Goal: Find specific fact: Find contact information

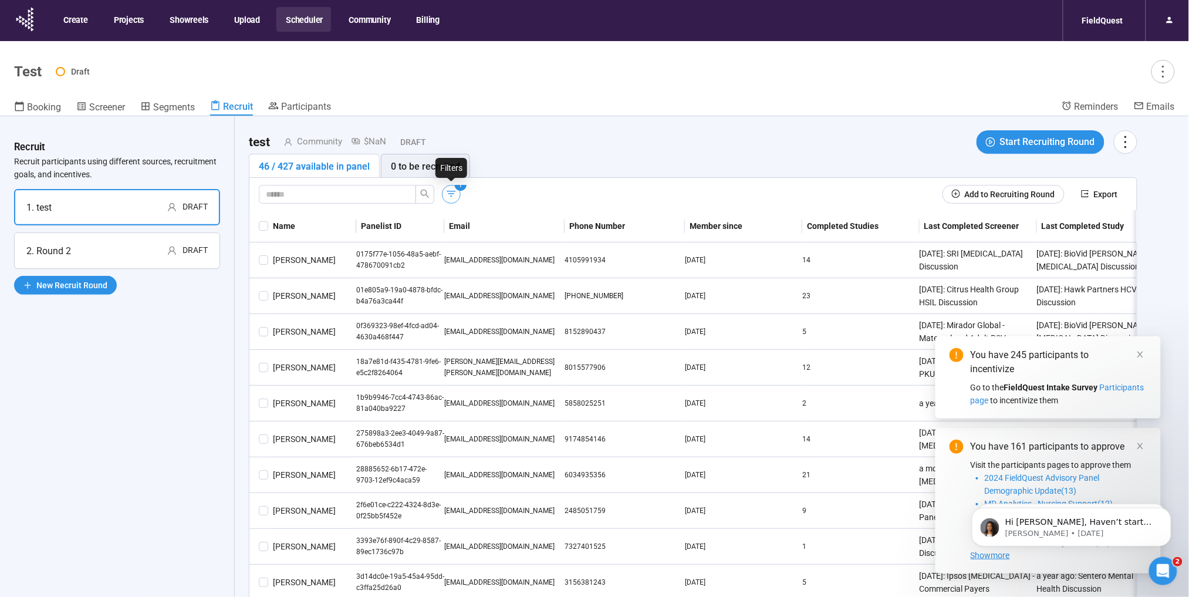
click at [448, 197] on icon "button" at bounding box center [452, 194] width 12 height 12
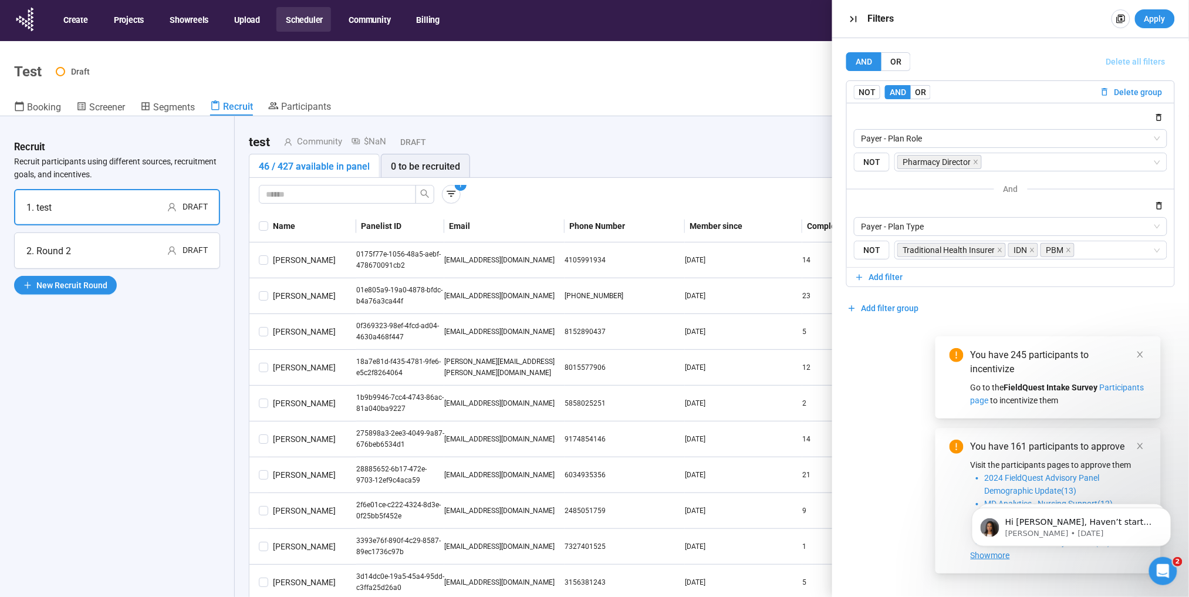
click at [1122, 60] on span "Delete all filters" at bounding box center [1135, 61] width 59 height 13
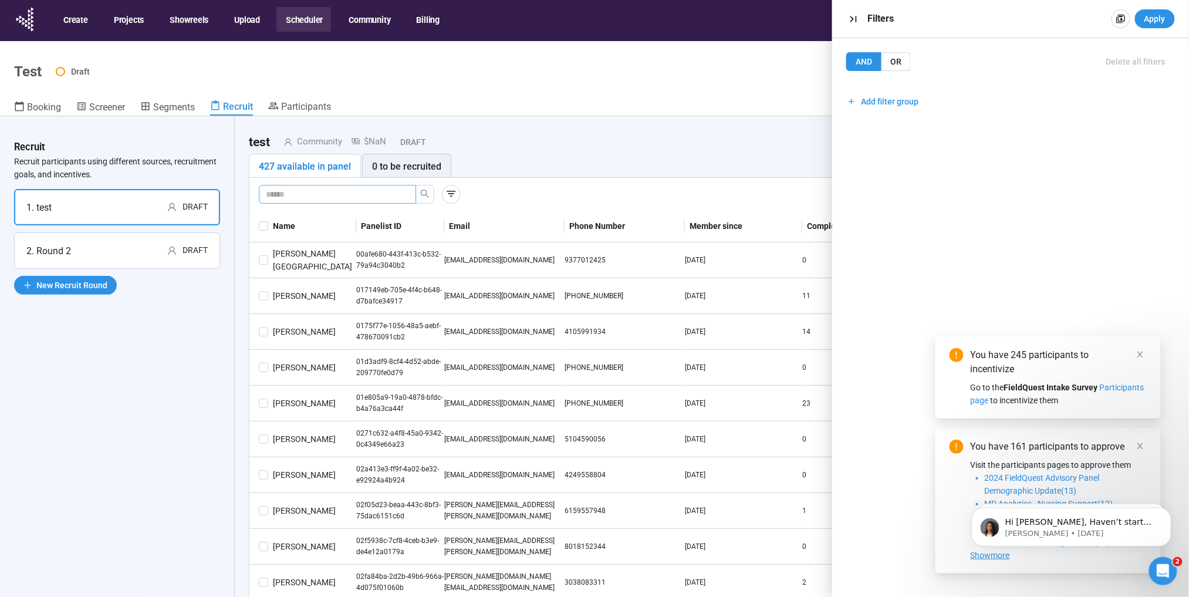
click at [330, 190] on input "text" at bounding box center [333, 194] width 134 height 13
type input "*******"
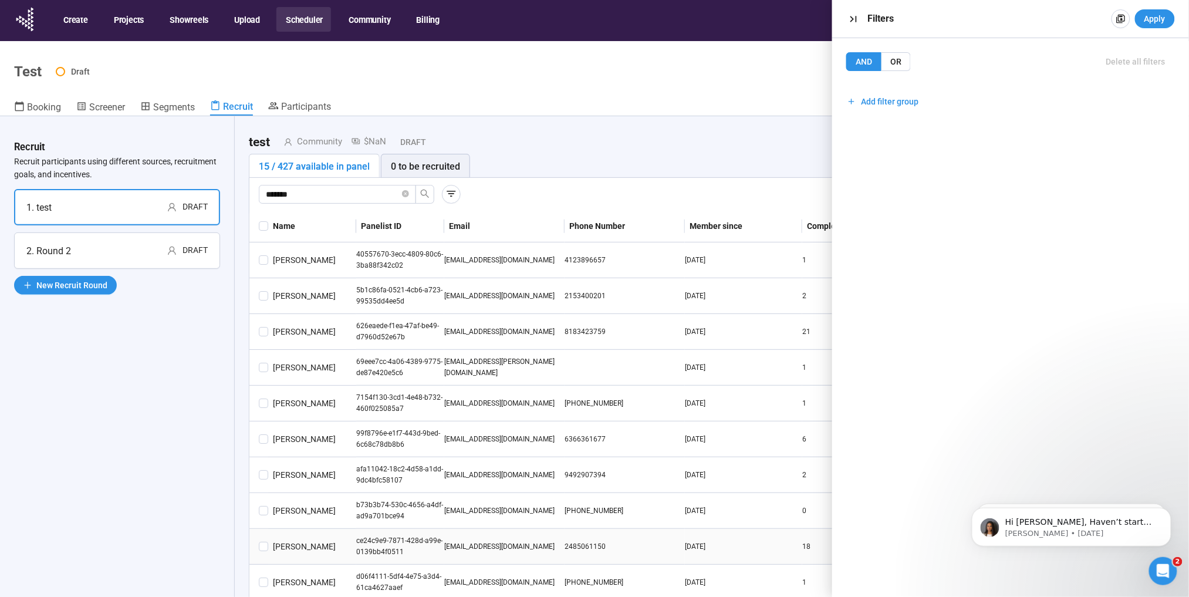
drag, startPoint x: 551, startPoint y: 546, endPoint x: 446, endPoint y: 546, distance: 105.1
click at [446, 546] on div "advocatesforhealth@comcast.net" at bounding box center [504, 546] width 120 height 11
copy div "advocatesforhealth@comcast.net"
